Goal: Transaction & Acquisition: Subscribe to service/newsletter

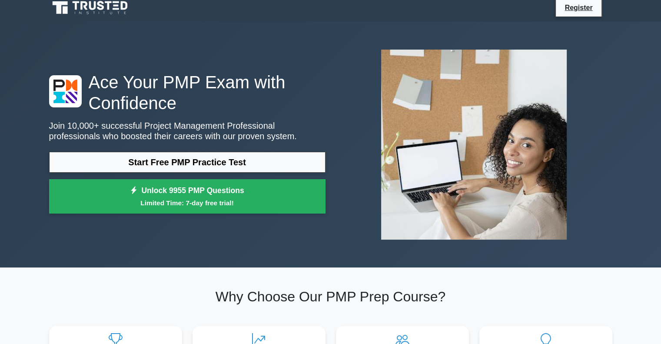
scroll to position [17, 0]
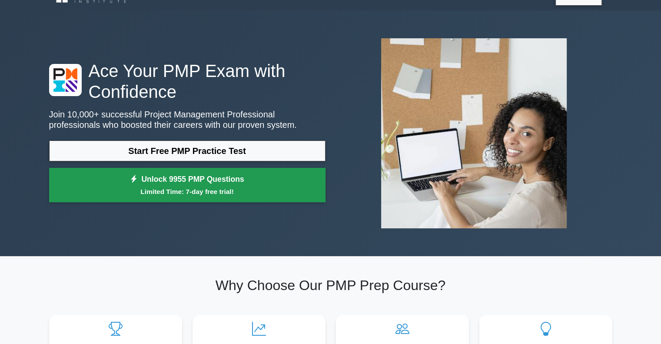
click at [221, 191] on small "Limited Time: 7-day free trial!" at bounding box center [187, 191] width 255 height 10
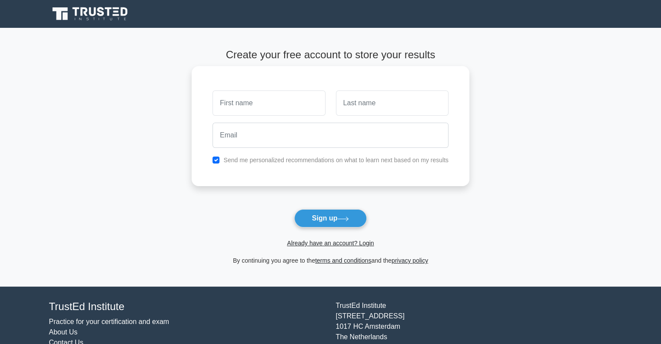
click at [285, 91] on input "text" at bounding box center [268, 102] width 113 height 25
type input "Jagadeshwari"
click at [361, 103] on input "text" at bounding box center [392, 102] width 113 height 25
click at [349, 103] on input "jayakumar" at bounding box center [392, 102] width 113 height 25
type input "Jayakumar"
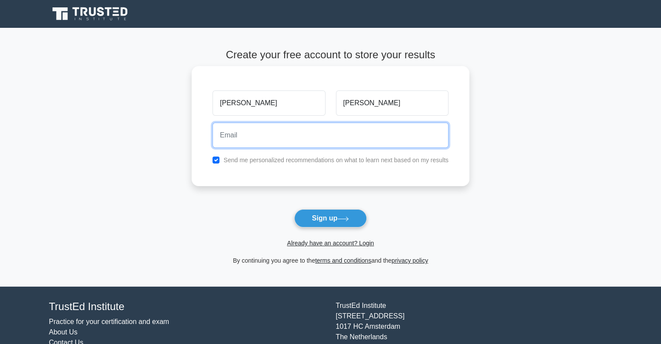
click at [277, 133] on input "email" at bounding box center [330, 135] width 236 height 25
type input "jajagu178@gmail.com"
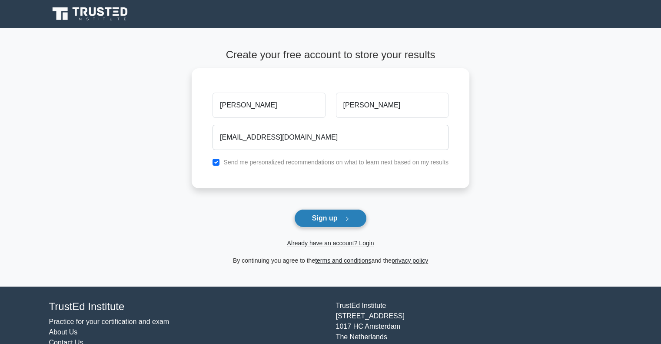
click at [318, 225] on button "Sign up" at bounding box center [330, 218] width 73 height 18
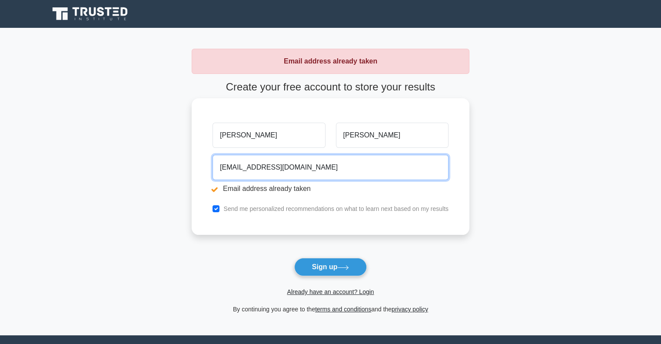
click at [308, 166] on input "jajagu178@gmail.com" at bounding box center [330, 167] width 236 height 25
type input "j"
click at [235, 167] on input "devamech.engg" at bounding box center [330, 167] width 236 height 25
click at [255, 168] on input "deva.mech.engg" at bounding box center [330, 167] width 236 height 25
click at [275, 168] on input "deva.mechengg" at bounding box center [330, 167] width 236 height 25
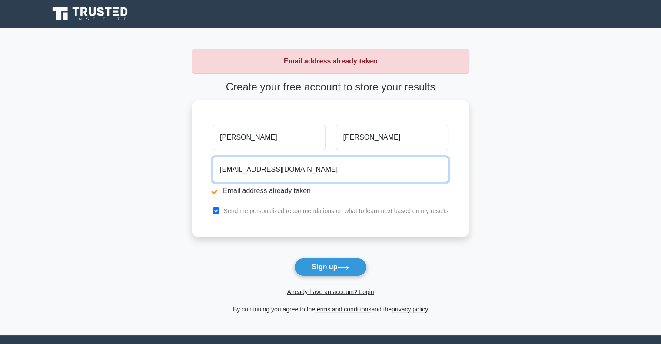
type input "deva.mechengg96@gmail.com"
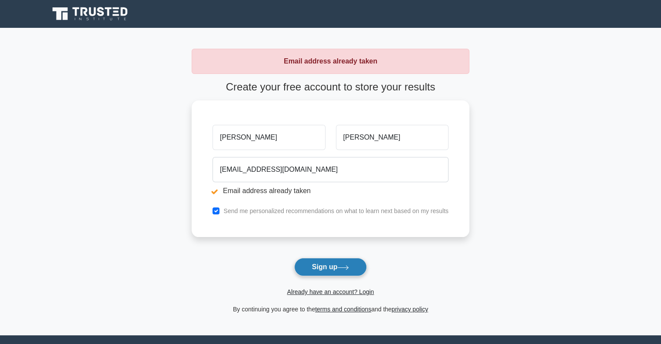
click at [349, 267] on icon at bounding box center [343, 267] width 12 height 5
click at [350, 267] on form "Create your free account to store your results Jagadeshwari Jayakumar deva.mech…" at bounding box center [331, 197] width 278 height 233
